Goal: Task Accomplishment & Management: Use online tool/utility

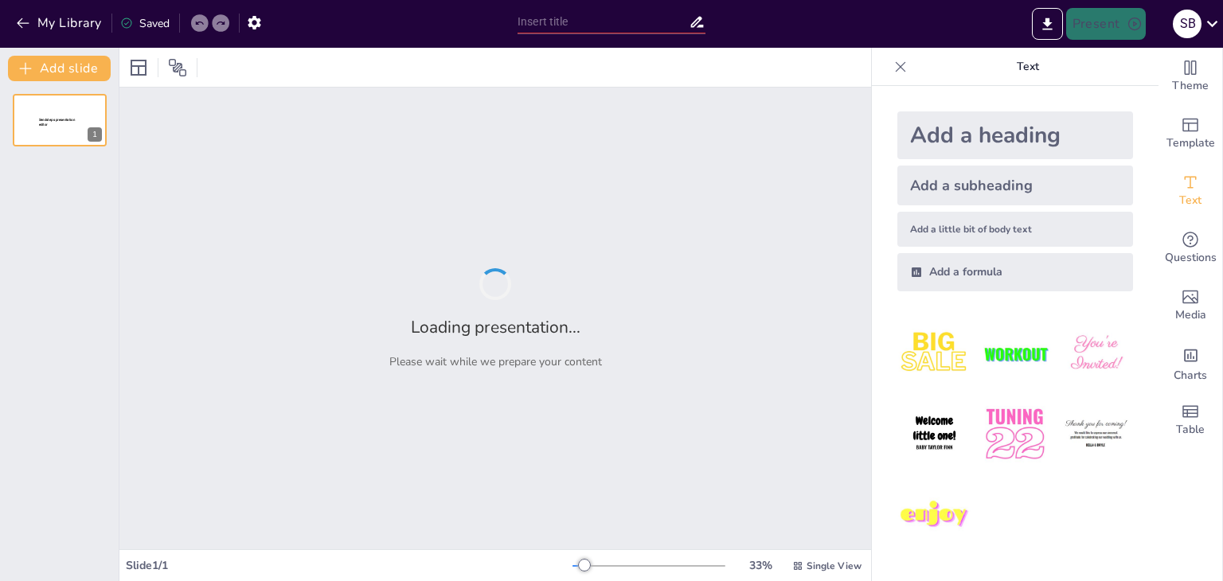
type input "Mastering Data Visualization: An In-Depth Guide to Chart Types and Techniques"
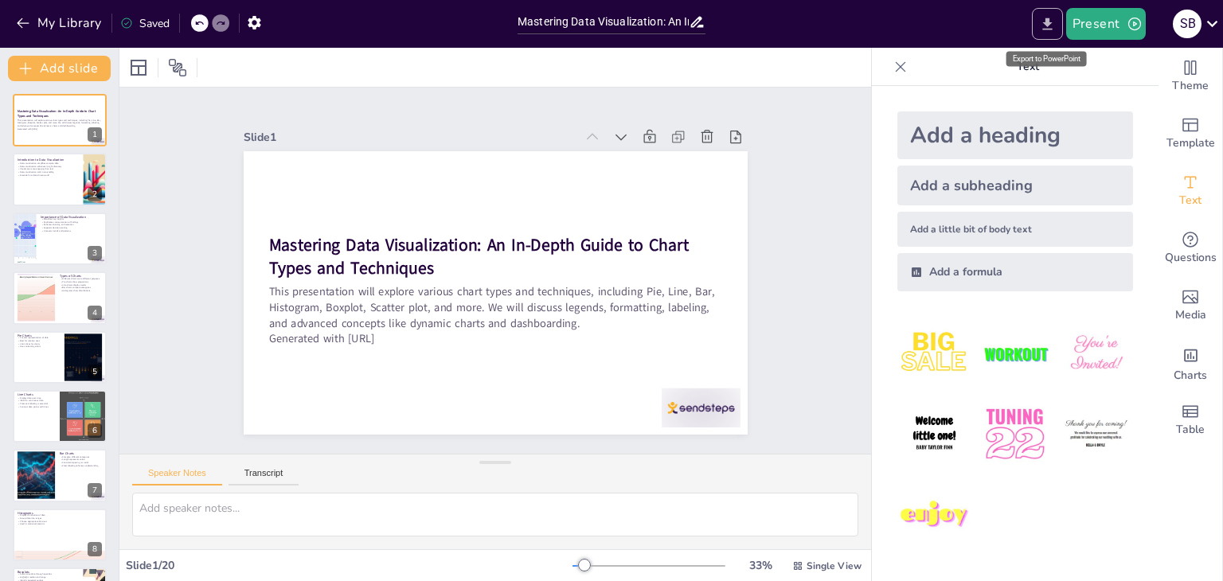
click at [1049, 22] on icon "Export to PowerPoint" at bounding box center [1047, 24] width 10 height 12
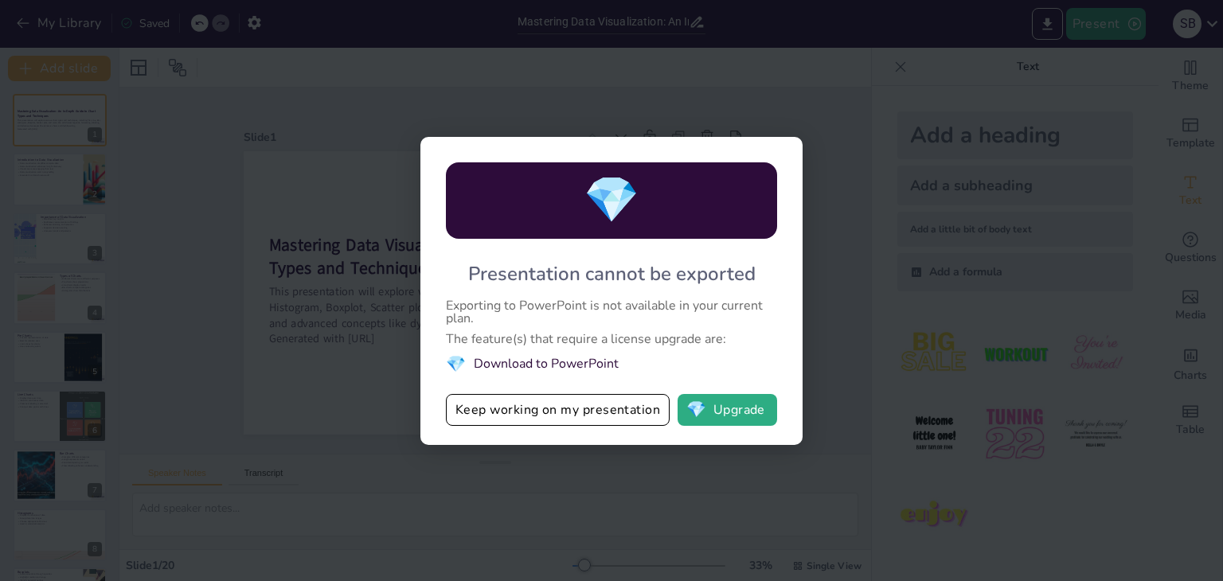
click at [674, 453] on div "💎 Presentation cannot be exported Exporting to PowerPoint is not available in y…" at bounding box center [611, 290] width 1223 height 581
click at [858, 295] on div "💎 Presentation cannot be exported Exporting to PowerPoint is not available in y…" at bounding box center [611, 290] width 1223 height 581
click at [377, 236] on div "💎 Presentation cannot be exported Exporting to PowerPoint is not available in y…" at bounding box center [611, 290] width 1223 height 581
click at [869, 198] on div "💎 Presentation cannot be exported Exporting to PowerPoint is not available in y…" at bounding box center [611, 290] width 1223 height 581
click at [530, 403] on button "Keep working on my presentation" at bounding box center [558, 410] width 224 height 32
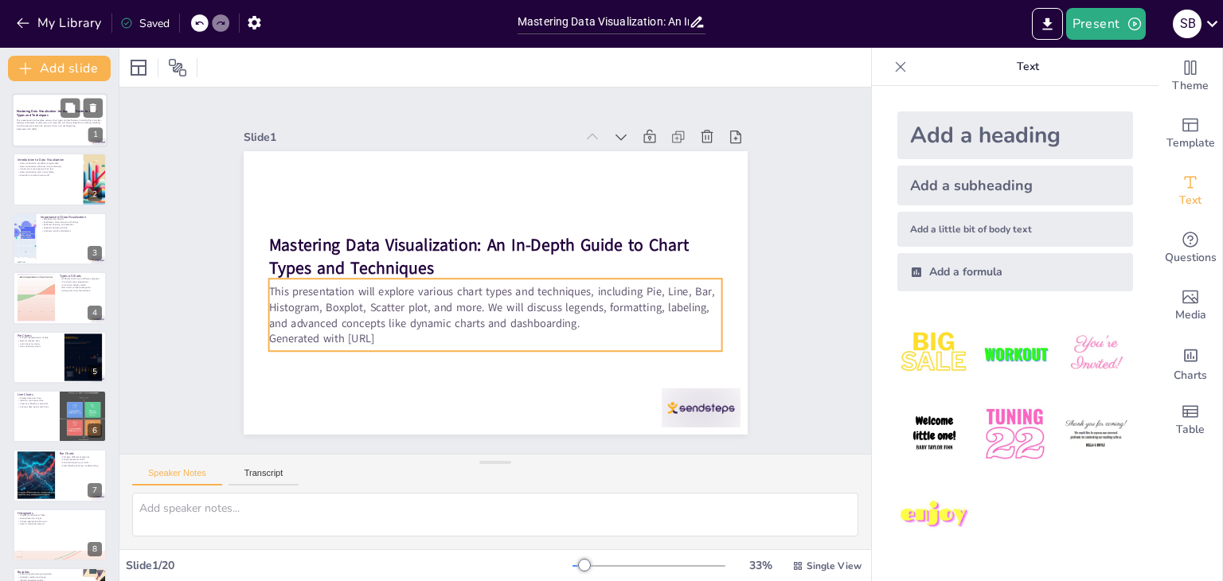
click at [54, 118] on div "This presentation will explore various chart types and techniques, including Pi…" at bounding box center [60, 125] width 86 height 14
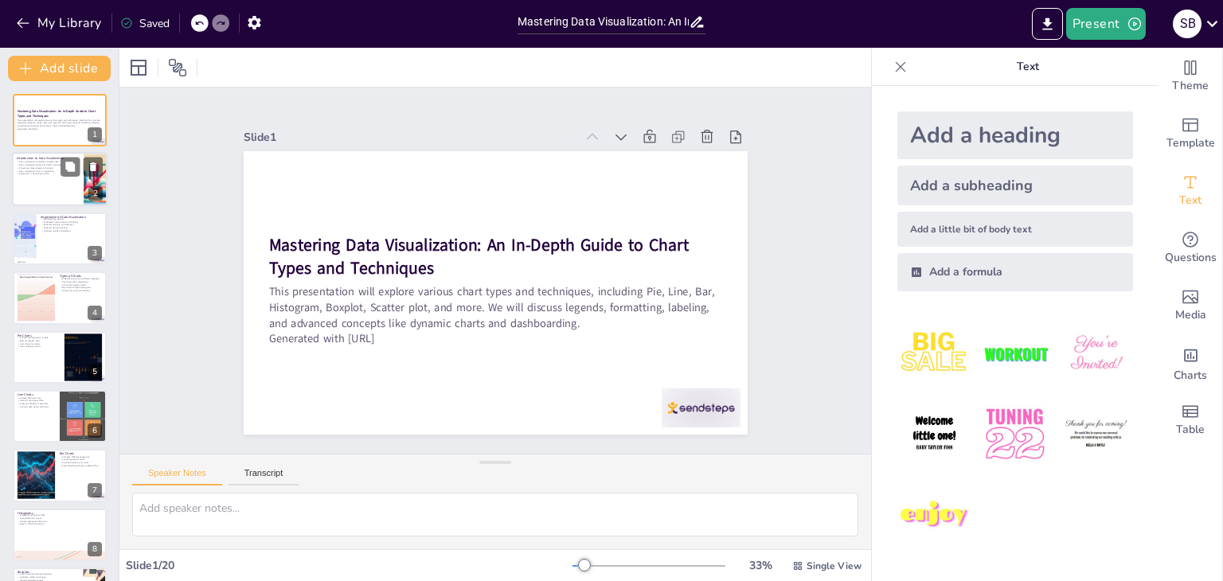
click at [53, 170] on p "Data visualization aids in storytelling" at bounding box center [48, 171] width 62 height 3
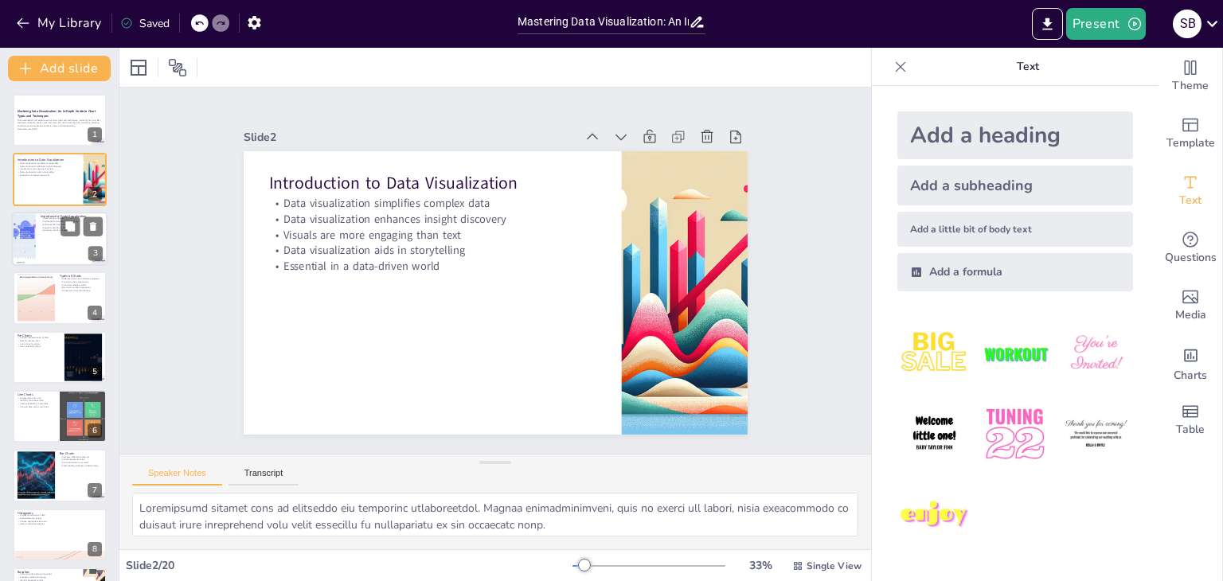
click at [45, 223] on p "Enhances learning and retention" at bounding box center [72, 224] width 62 height 3
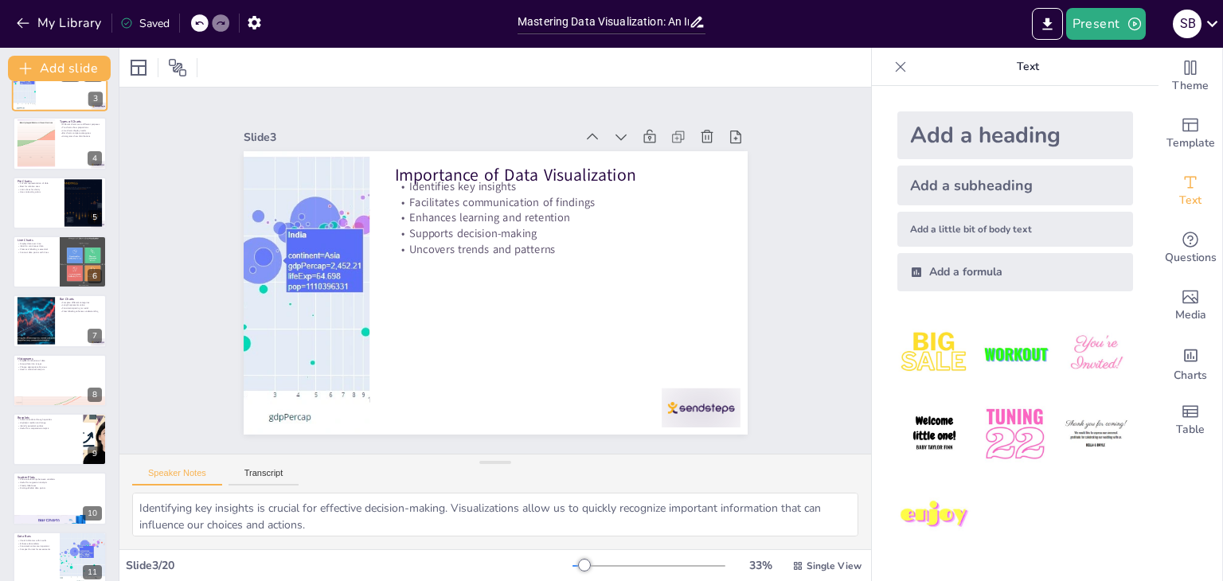
scroll to position [159, 0]
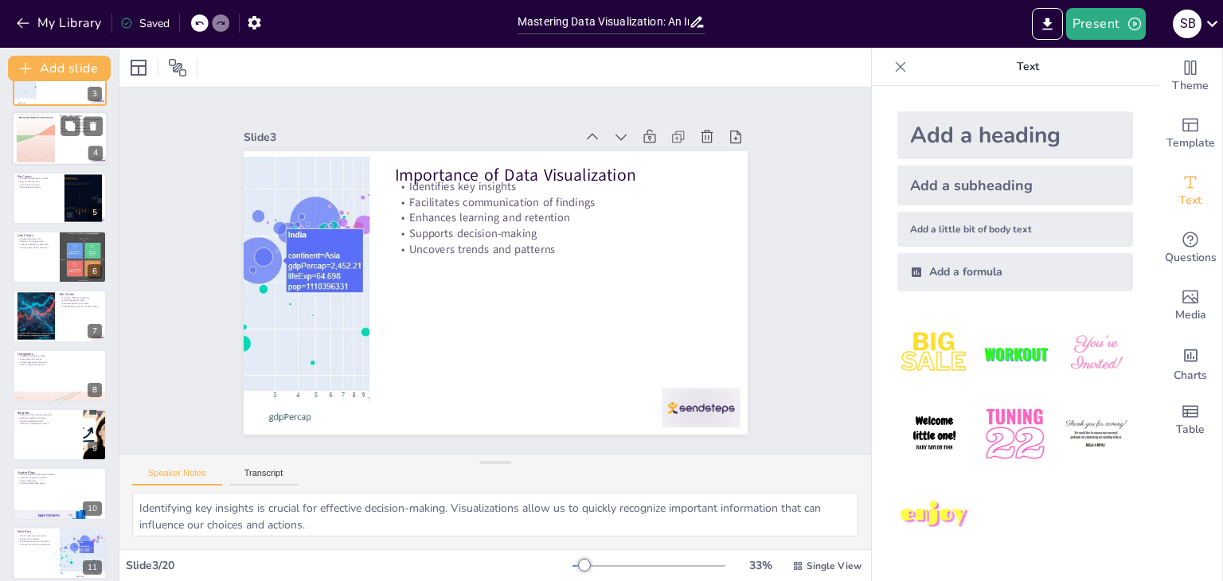
click at [50, 147] on div at bounding box center [36, 139] width 86 height 49
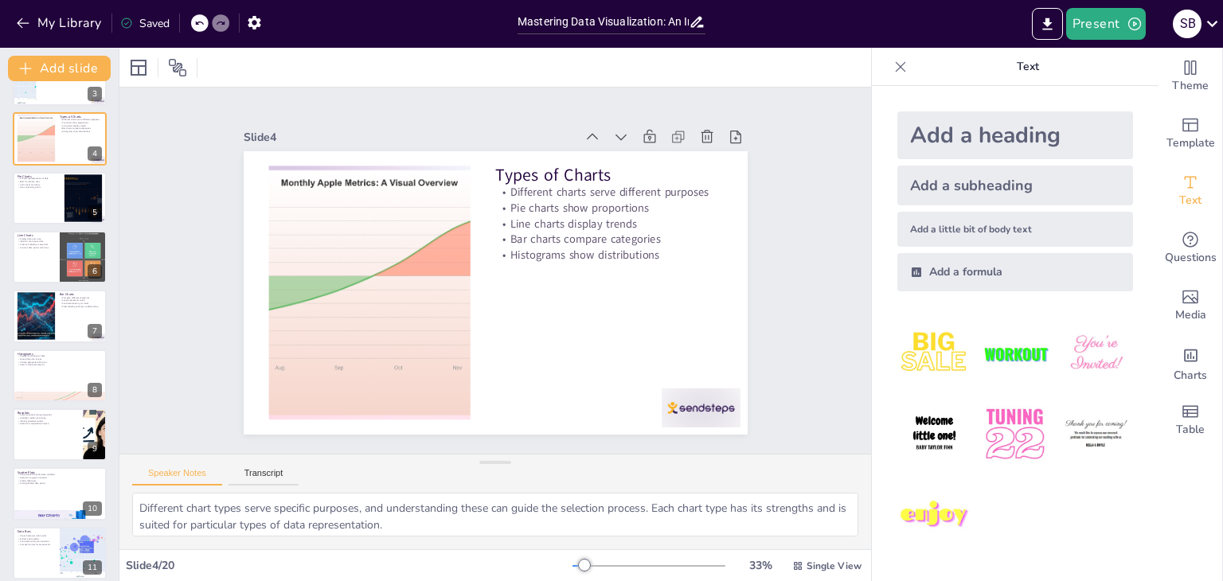
scroll to position [0, 0]
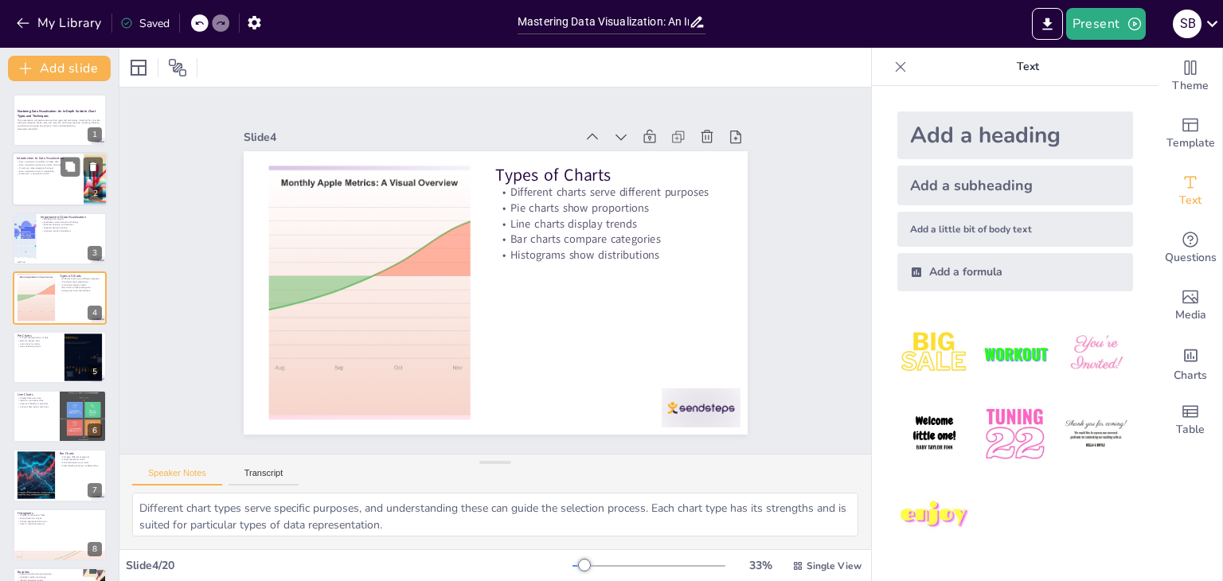
click at [43, 205] on div "Introduction to Data Visualization Data visualization simplifies complex data D…" at bounding box center [60, 180] width 96 height 54
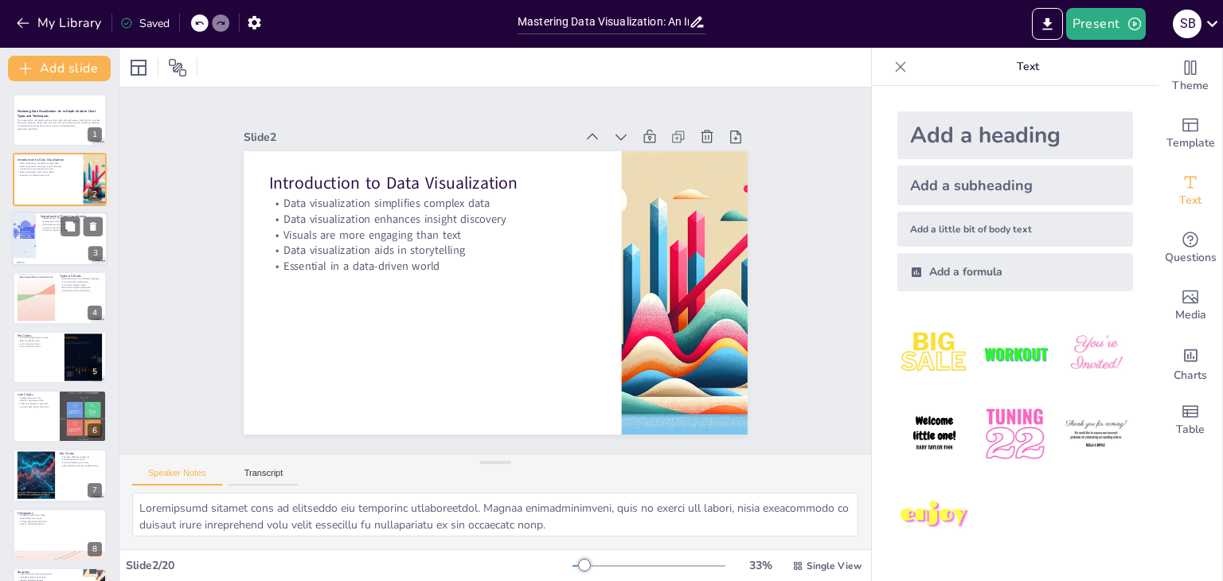
click at [44, 234] on div at bounding box center [60, 239] width 96 height 54
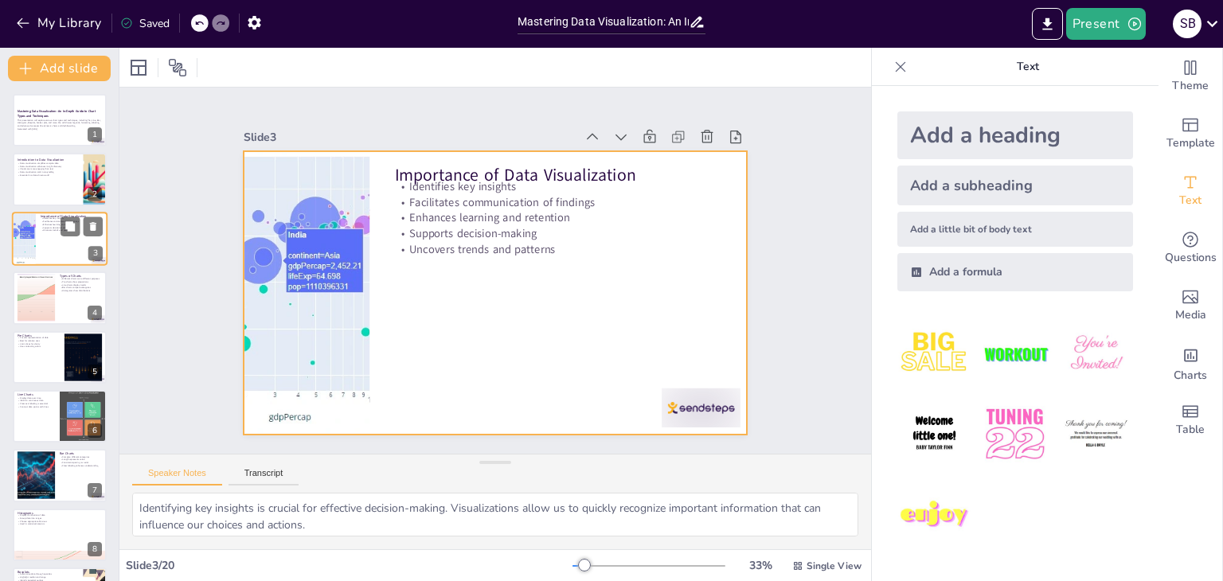
click at [48, 252] on div at bounding box center [60, 239] width 96 height 54
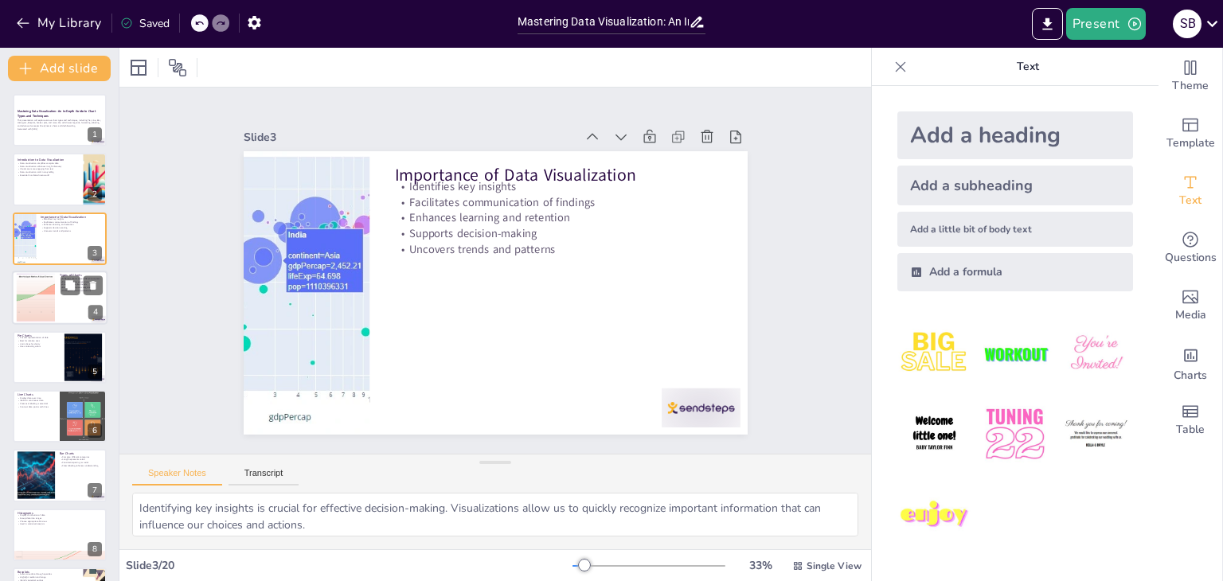
click at [44, 288] on div at bounding box center [36, 298] width 86 height 49
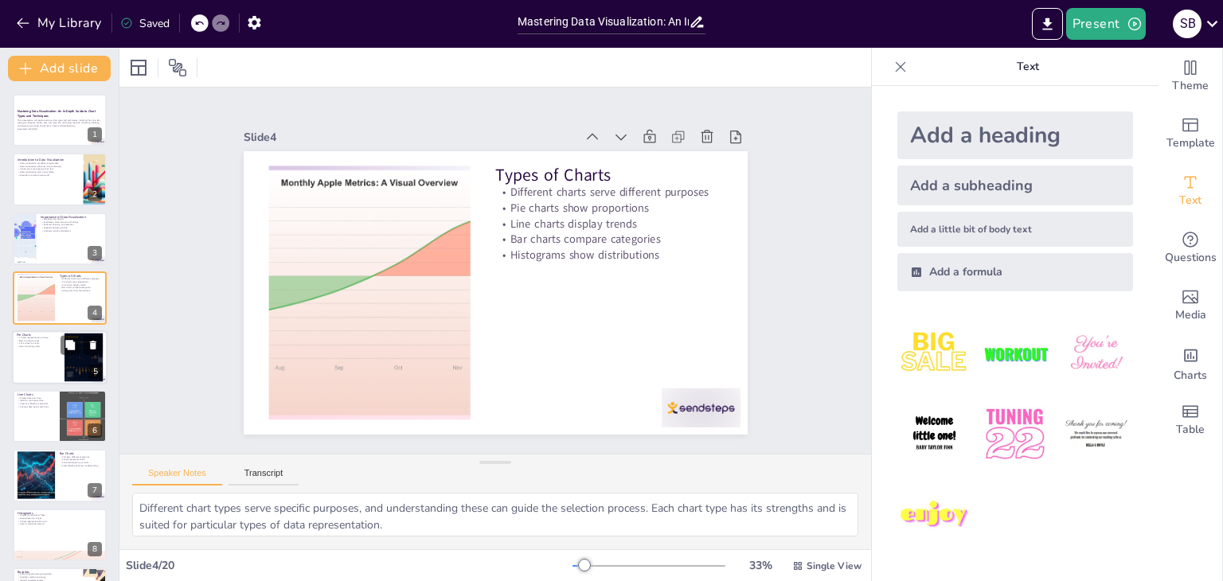
click at [51, 360] on div at bounding box center [60, 358] width 96 height 54
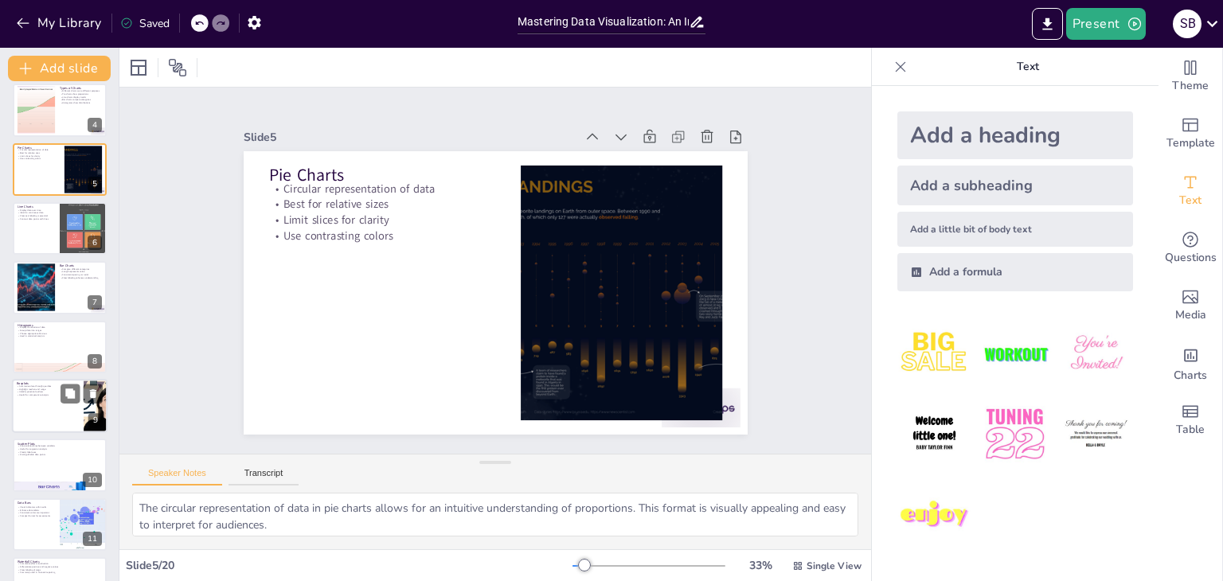
scroll to position [264, 0]
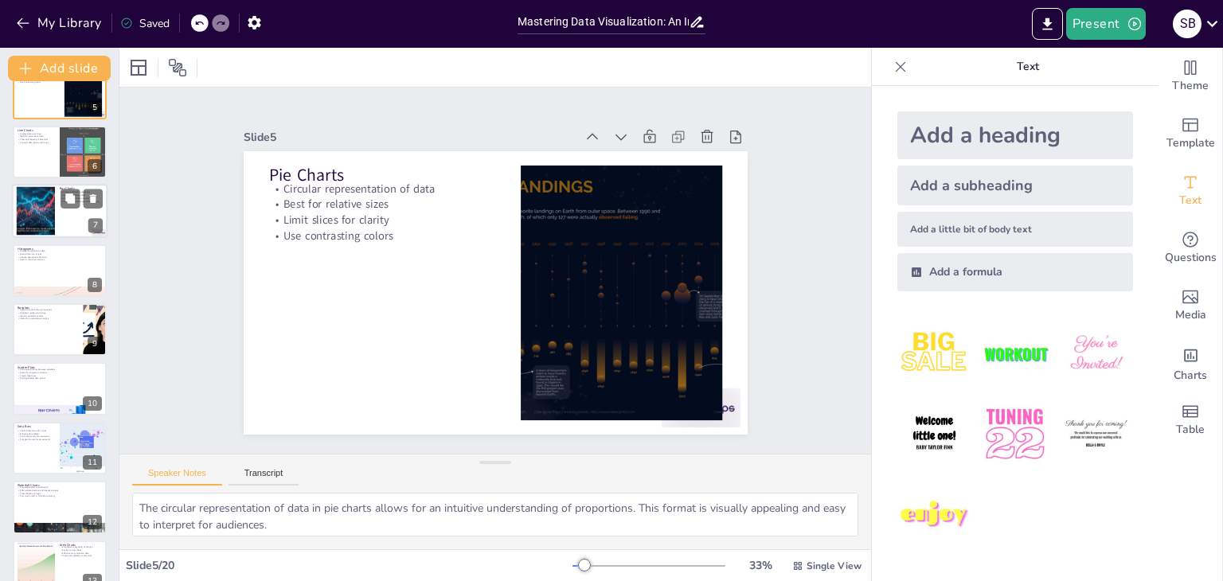
click at [71, 214] on div at bounding box center [60, 212] width 96 height 54
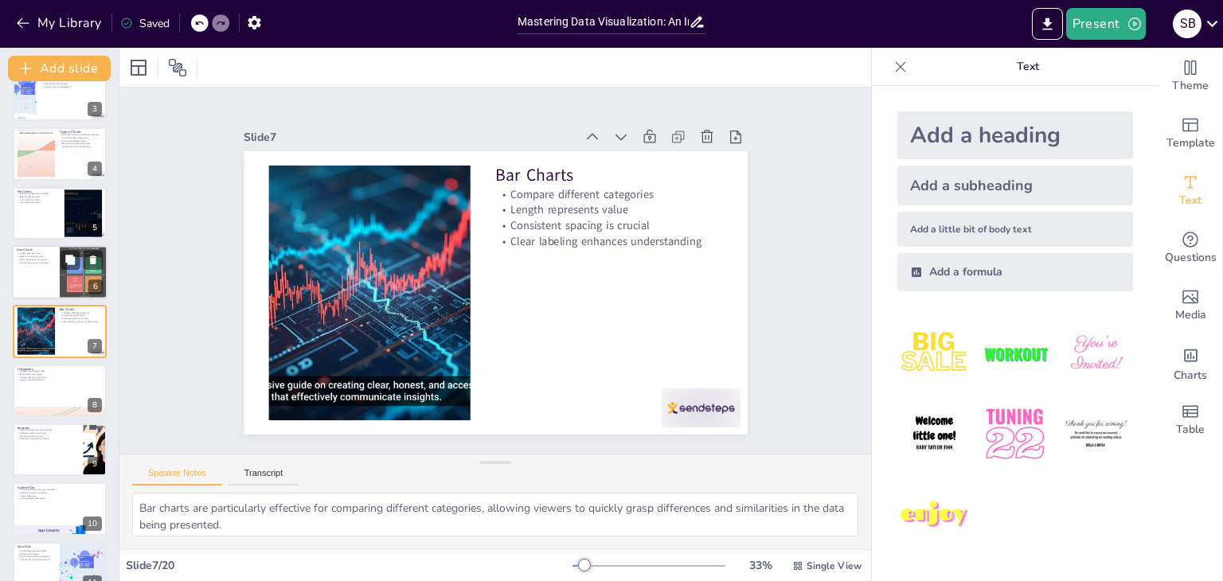
click at [60, 267] on div at bounding box center [83, 272] width 82 height 54
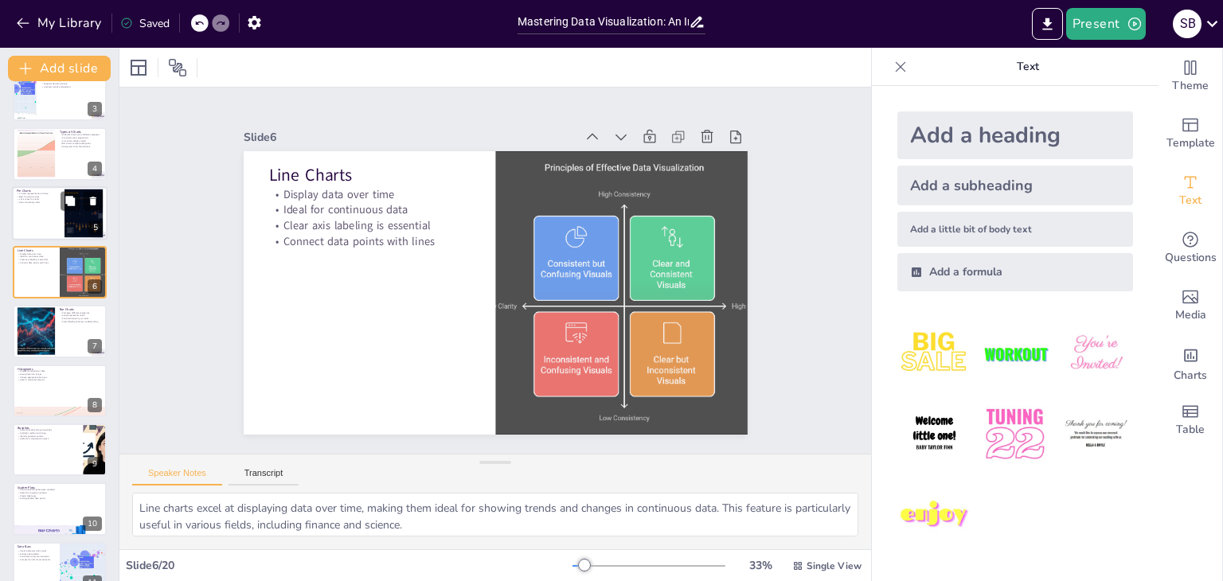
scroll to position [85, 0]
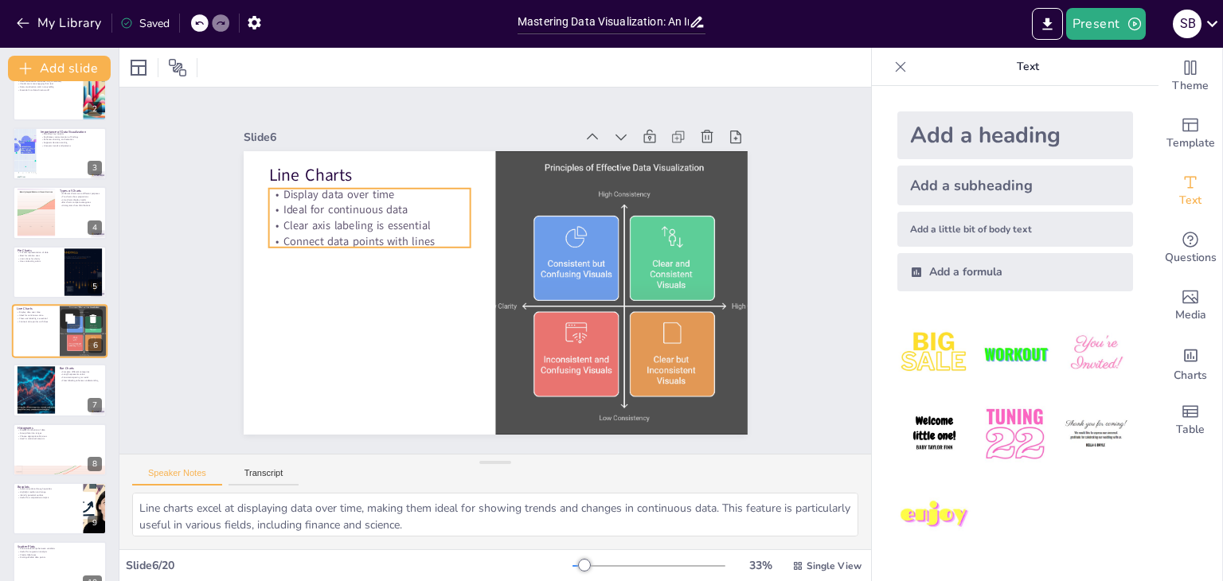
click at [51, 322] on p "Connect data points with lines" at bounding box center [36, 321] width 38 height 3
click at [49, 274] on div at bounding box center [60, 272] width 96 height 54
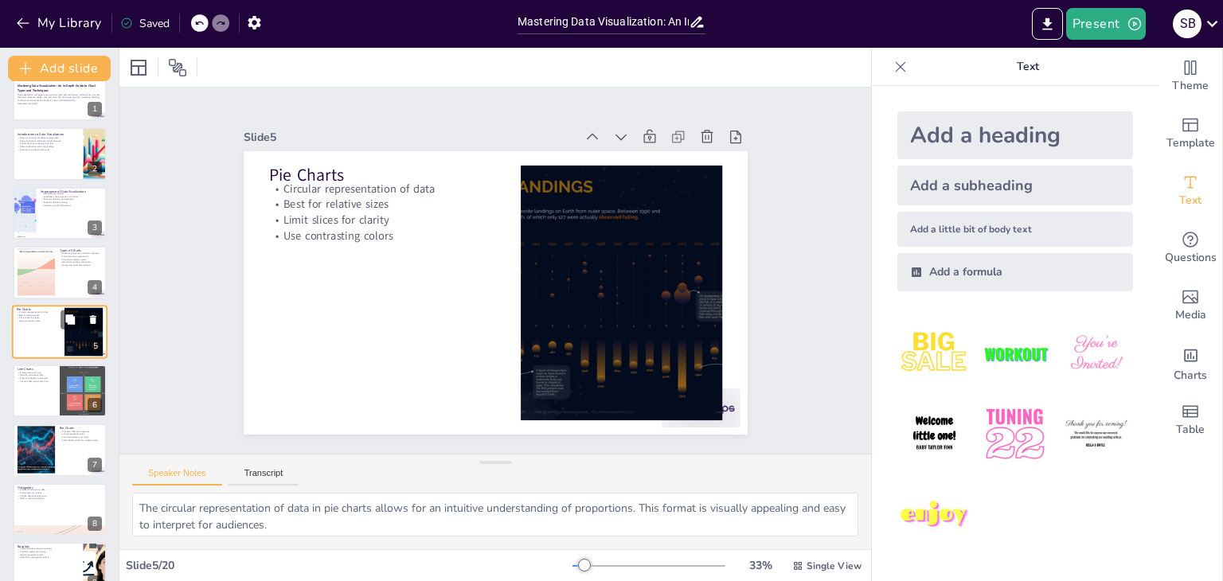
scroll to position [185, 0]
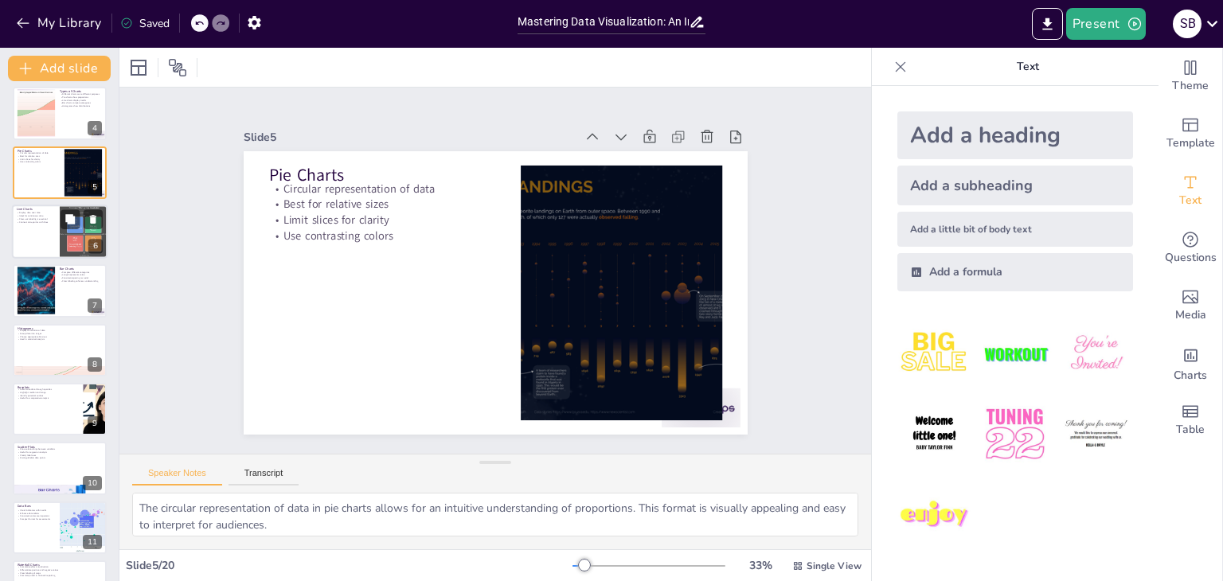
click at [56, 221] on div at bounding box center [60, 232] width 96 height 54
type textarea "Line charts excel at displaying data over time, making them ideal for showing t…"
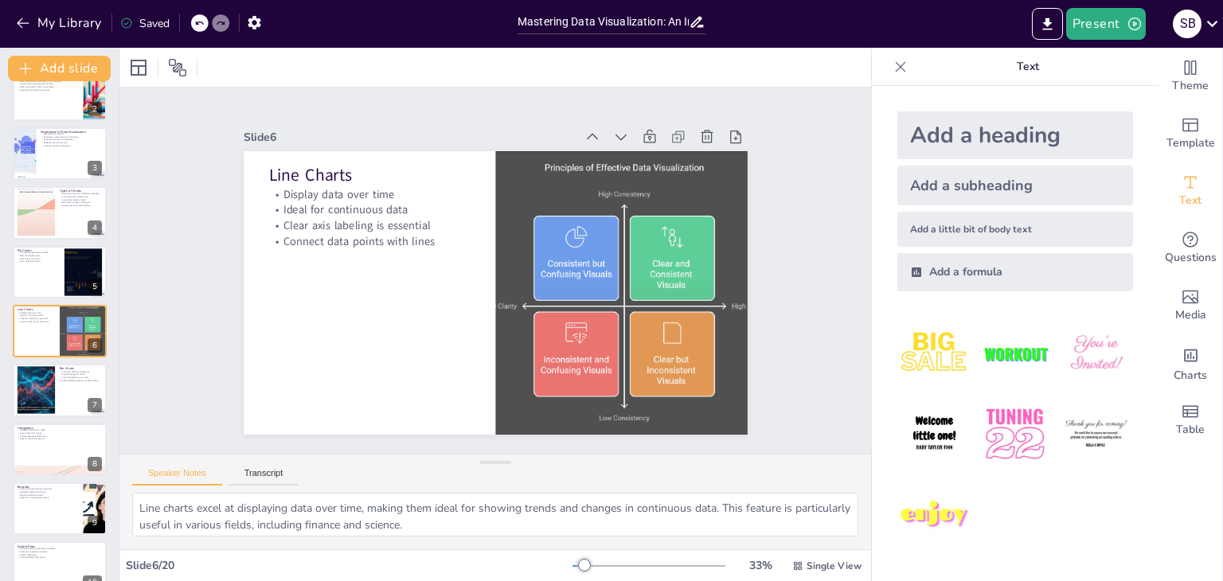
scroll to position [563, 0]
